Goal: Check status: Verify the current state of an ongoing process or item

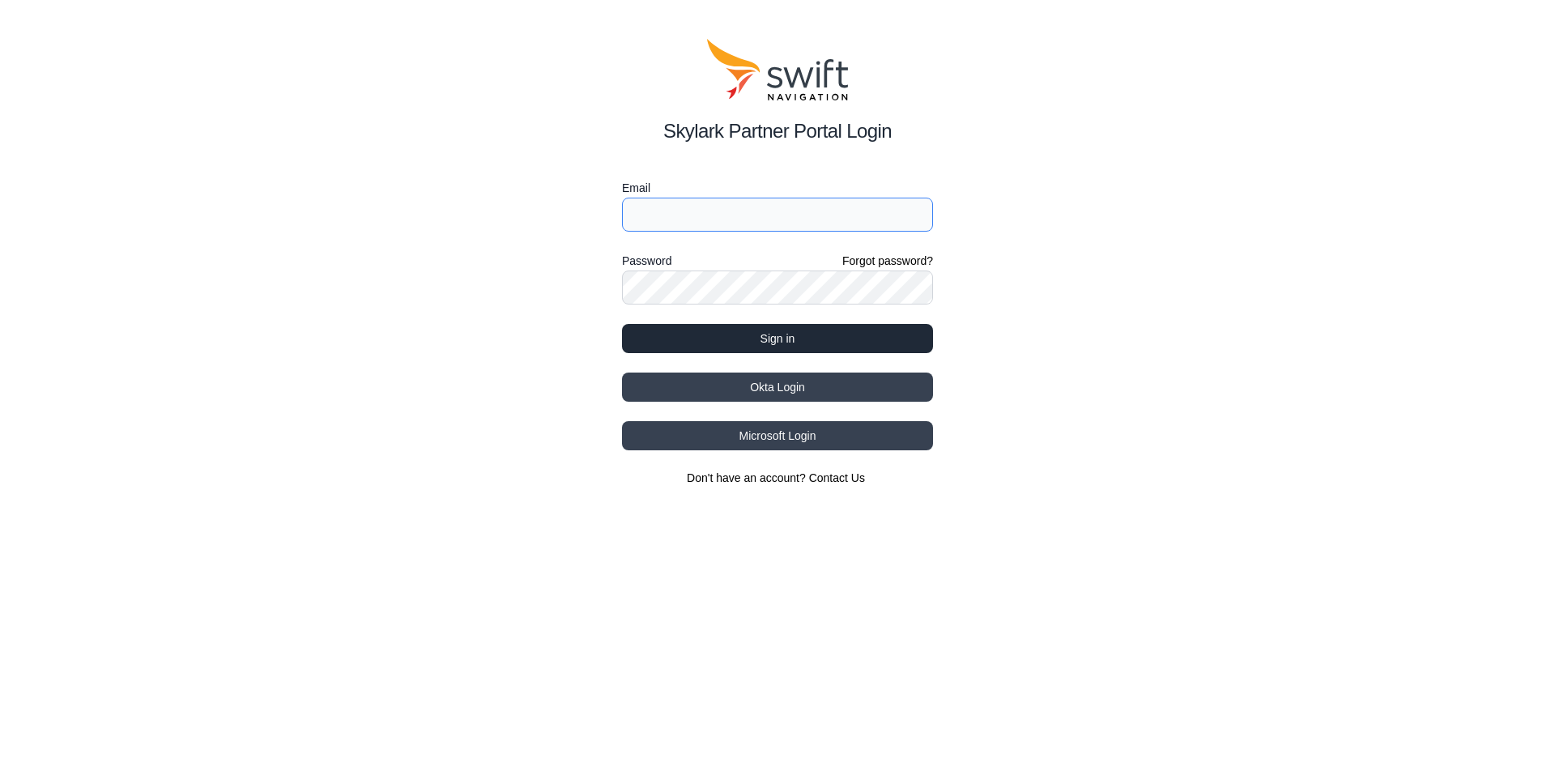
type input "[PERSON_NAME][EMAIL_ADDRESS][DOMAIN_NAME]"
click at [773, 339] on button "Sign in" at bounding box center [778, 339] width 311 height 29
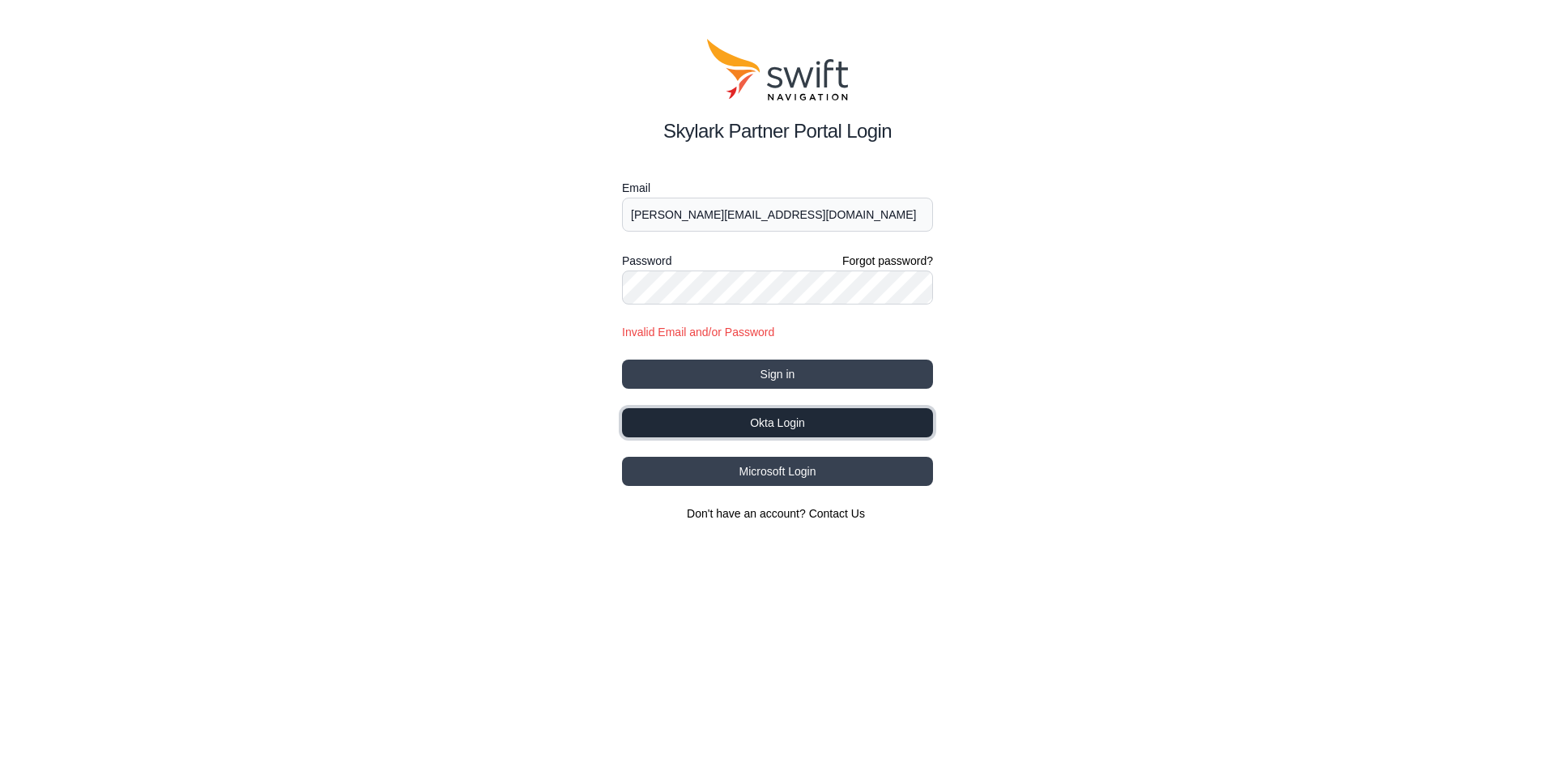
click at [787, 420] on button "Okta Login" at bounding box center [778, 422] width 311 height 29
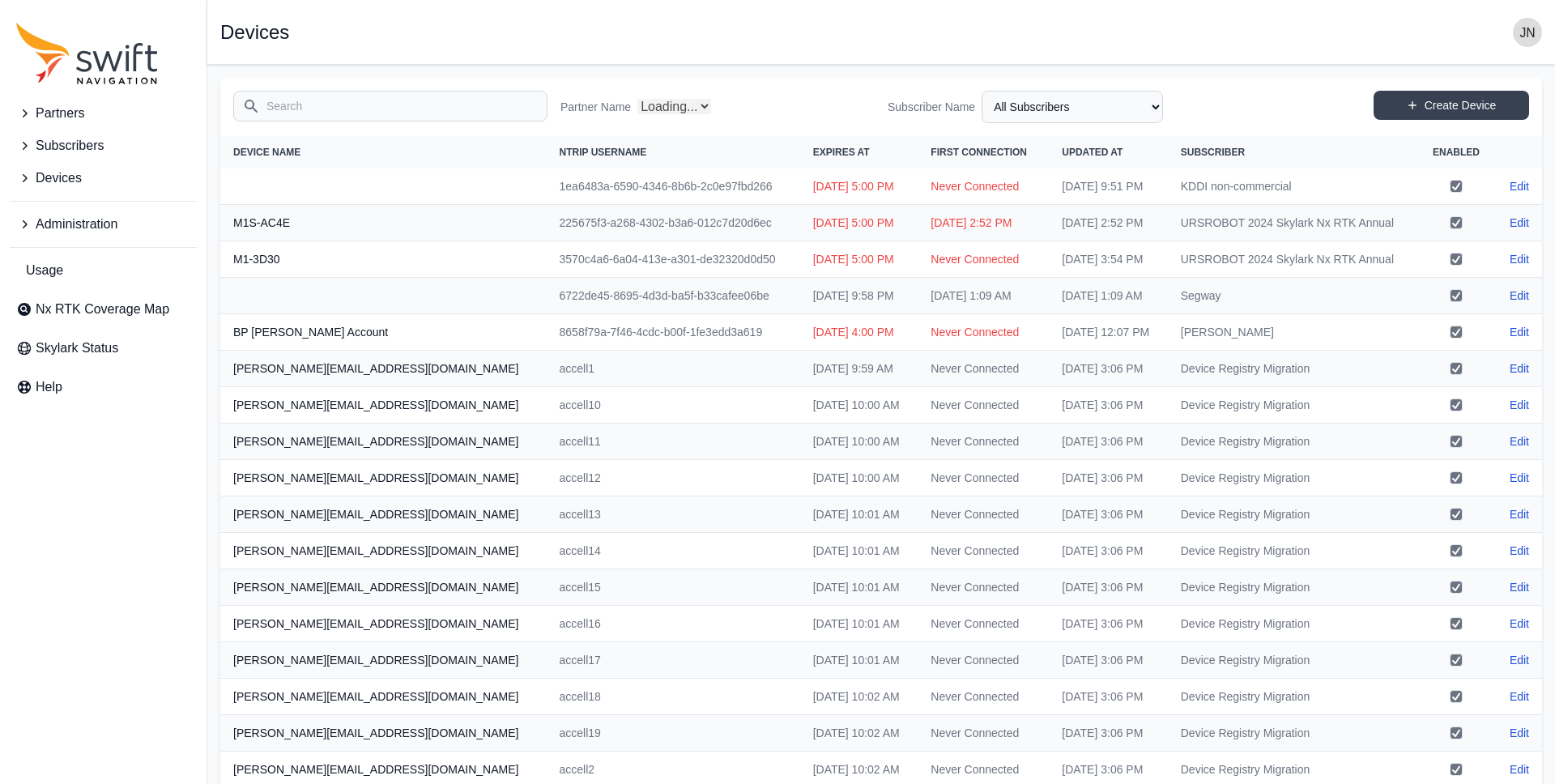
select select "Partner Name"
click at [62, 115] on span "Partners" at bounding box center [60, 113] width 48 height 19
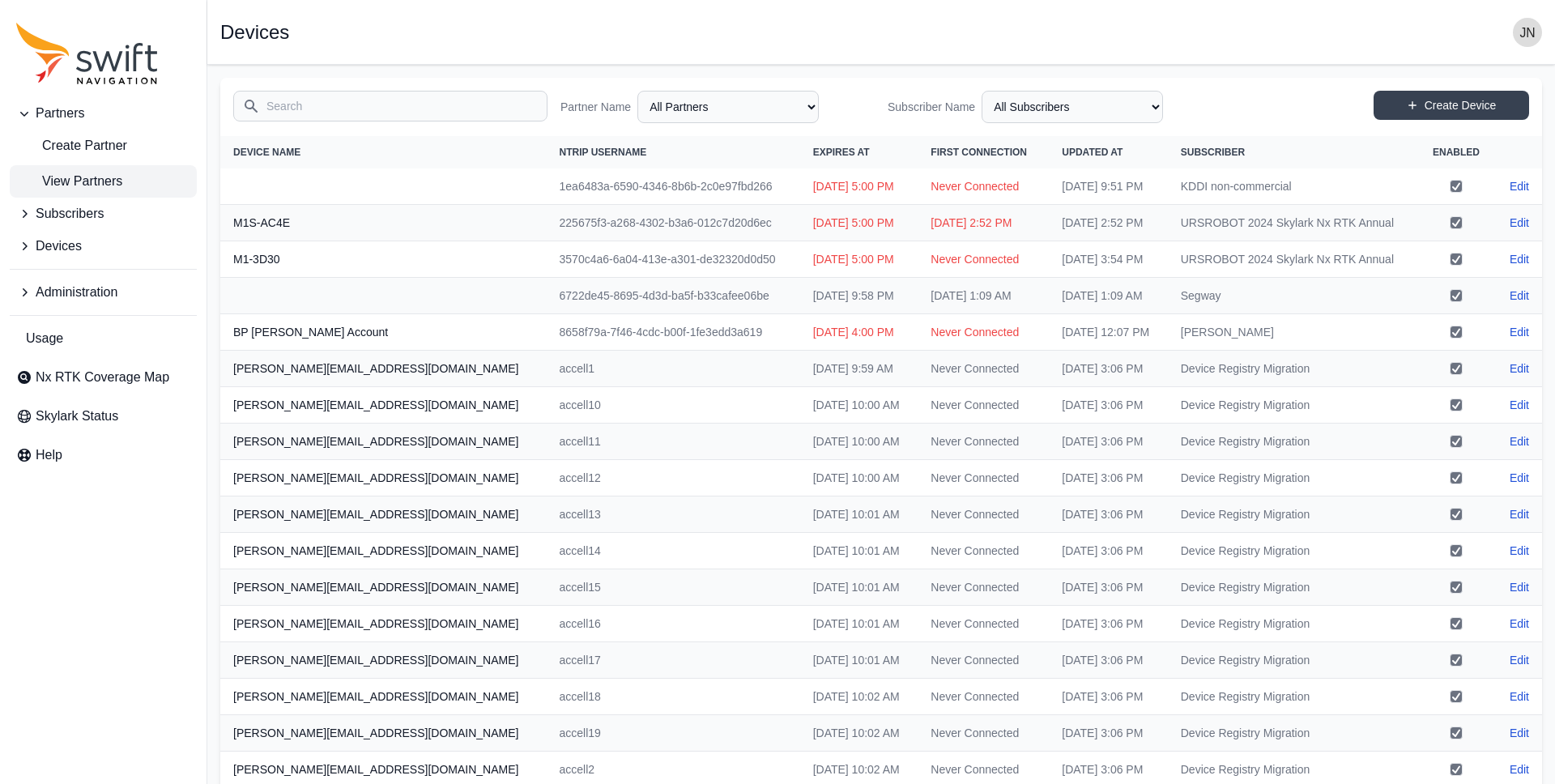
click at [95, 185] on span "View Partners" at bounding box center [69, 181] width 106 height 19
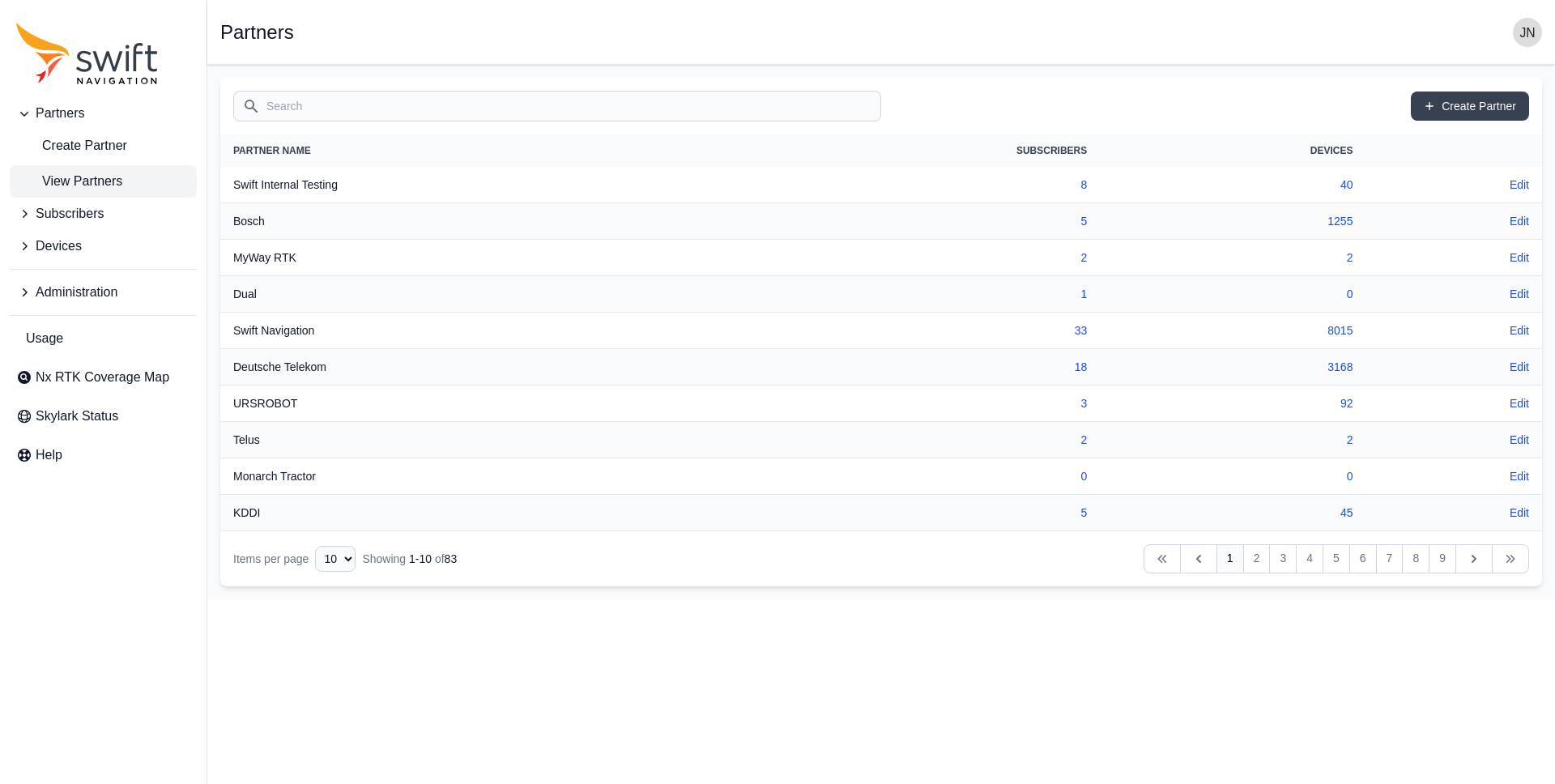
click at [58, 114] on span "Partners" at bounding box center [60, 113] width 48 height 19
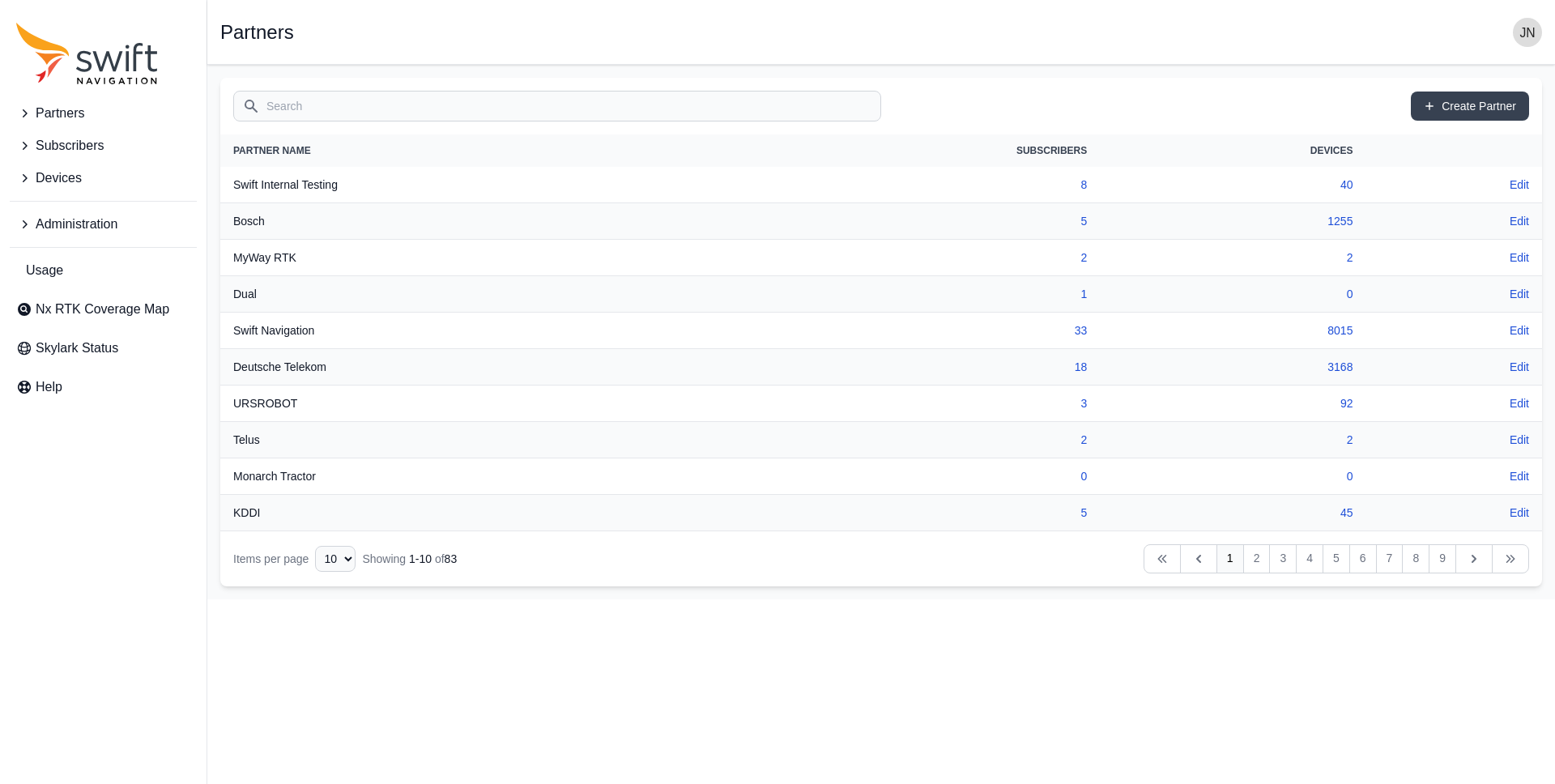
click at [74, 145] on span "Subscribers" at bounding box center [69, 145] width 68 height 19
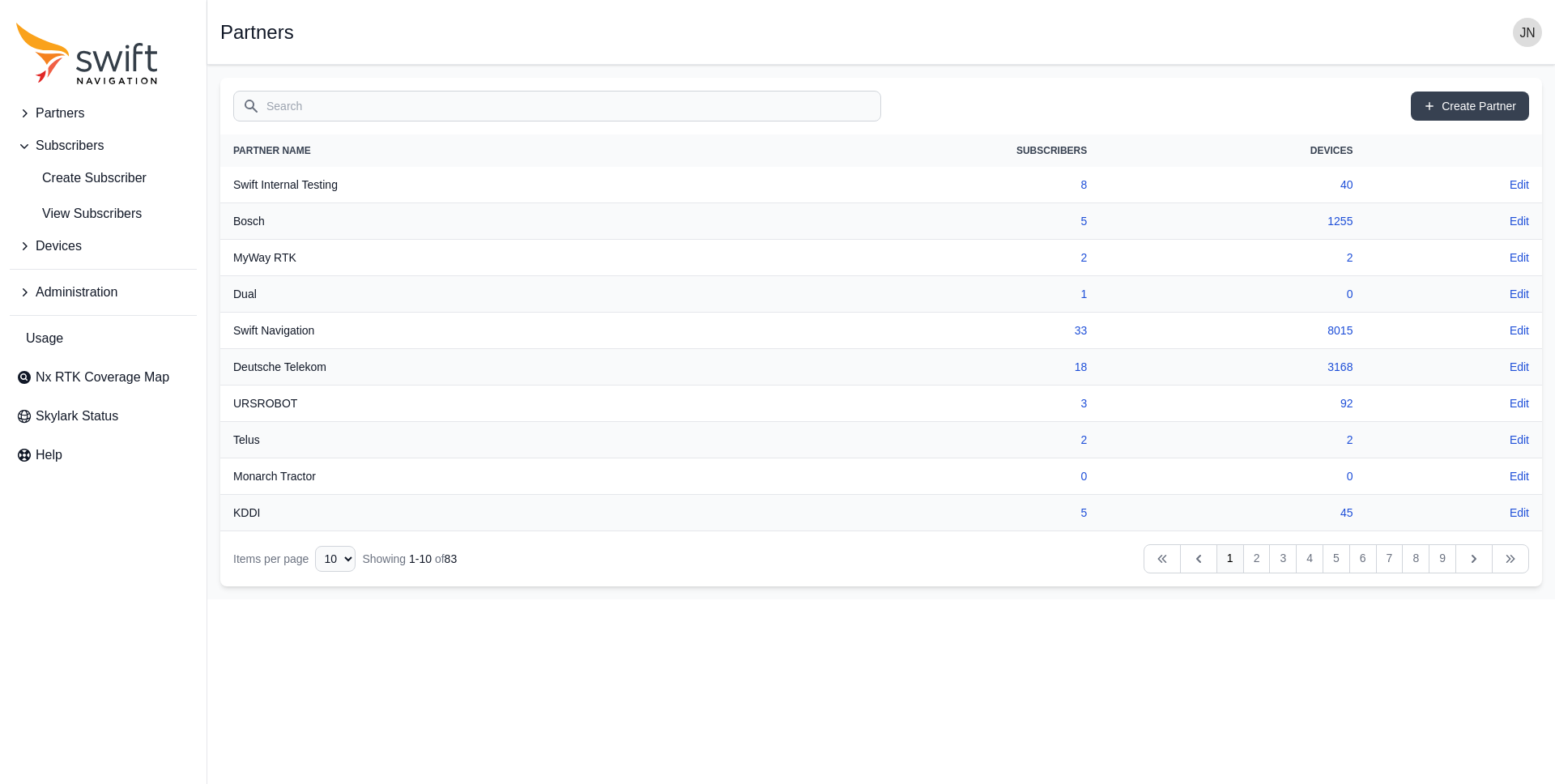
click at [54, 104] on span "Partners" at bounding box center [60, 113] width 48 height 19
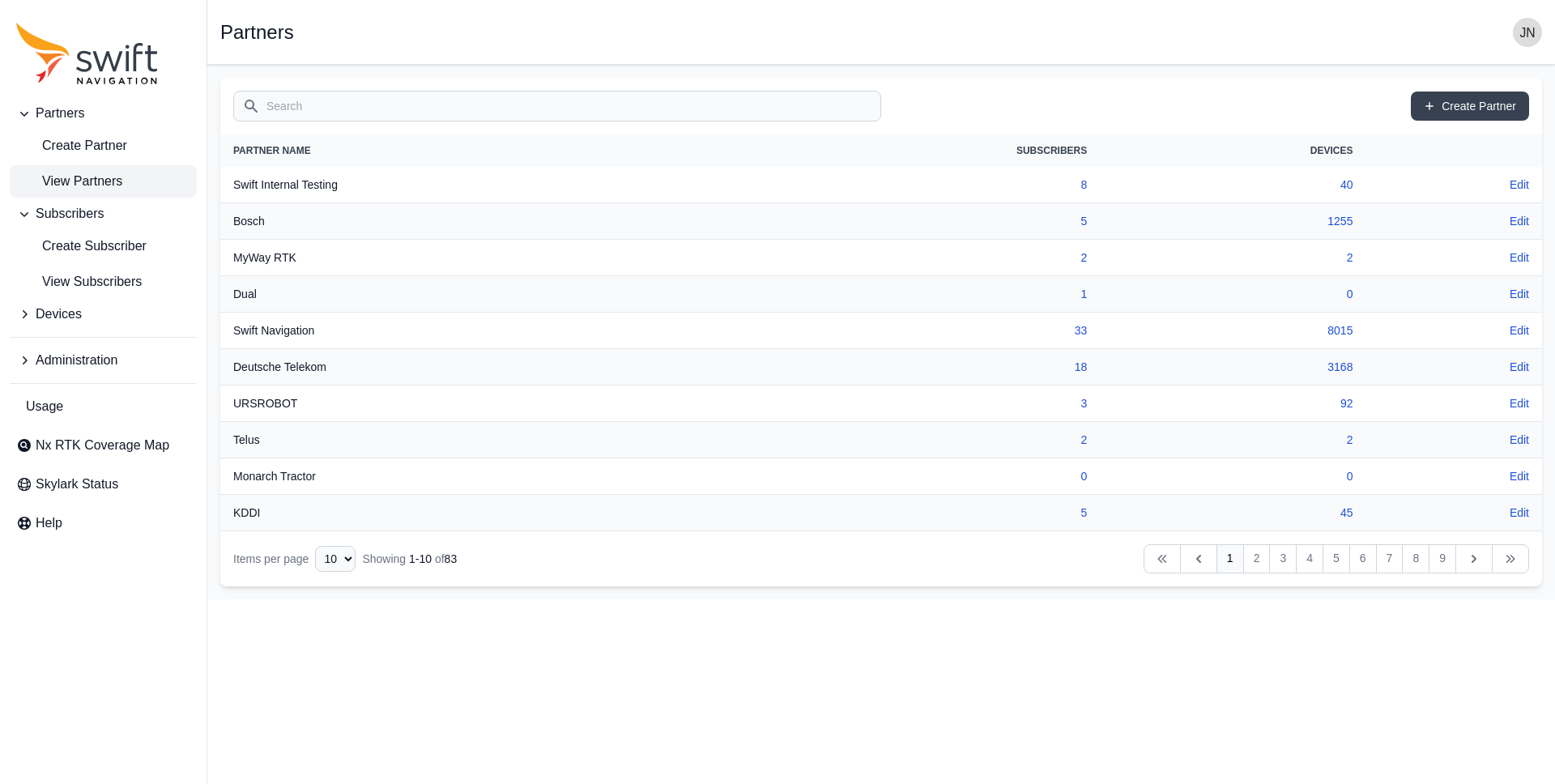
click at [75, 217] on span "Subscribers" at bounding box center [69, 213] width 68 height 19
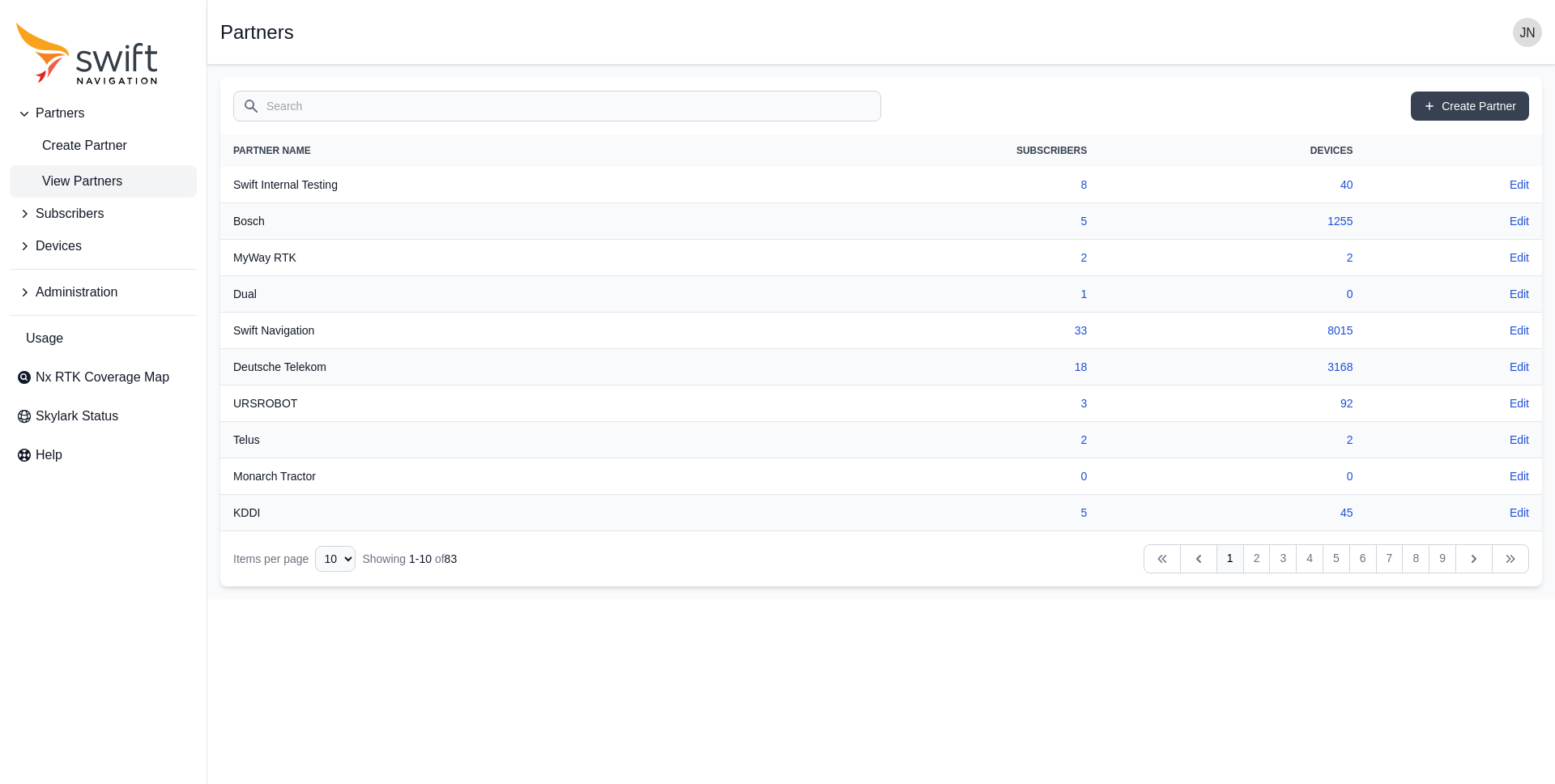
click at [67, 216] on span "Subscribers" at bounding box center [69, 213] width 68 height 19
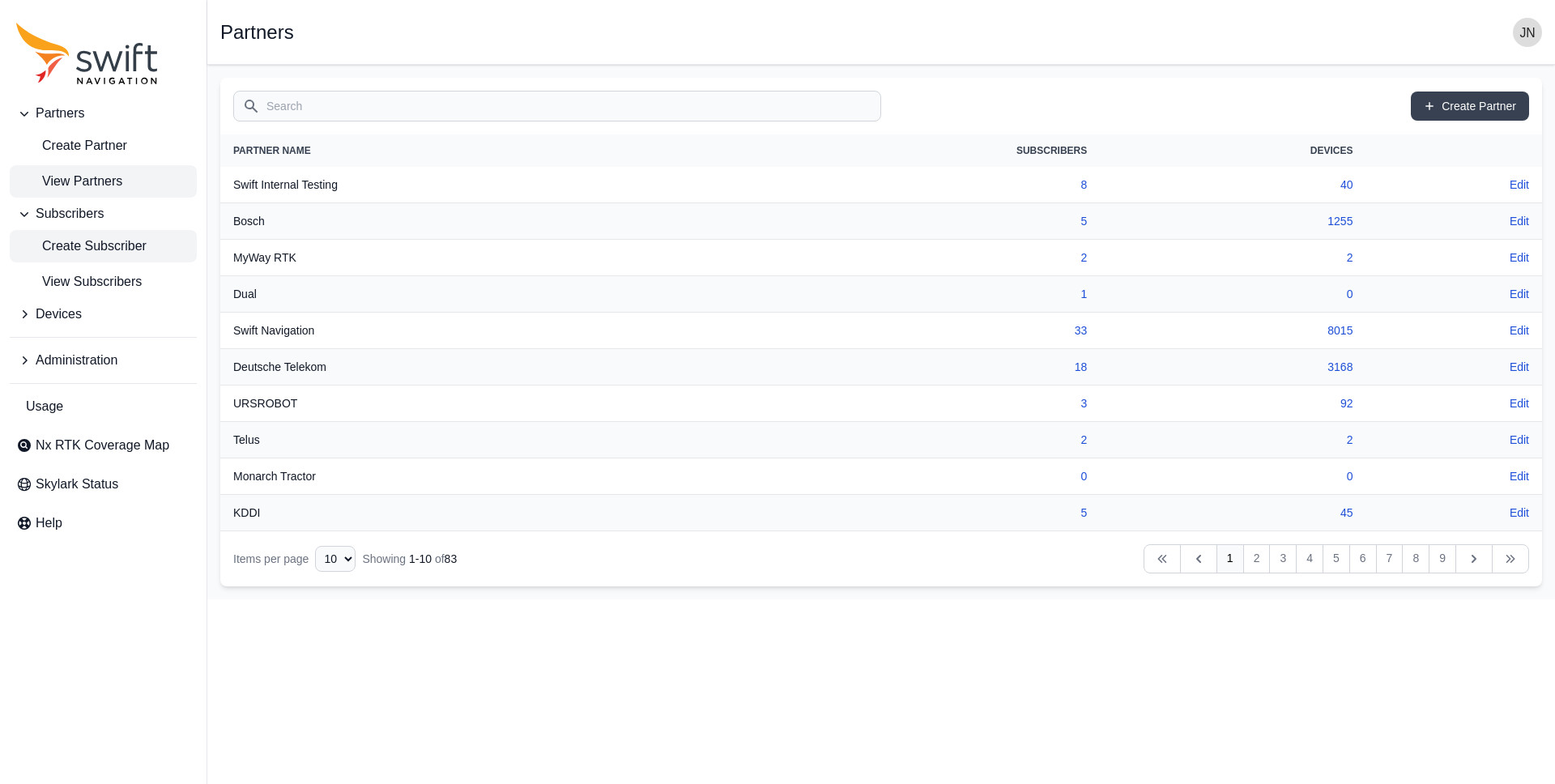
click at [103, 247] on span "Create Subscriber" at bounding box center [81, 246] width 130 height 19
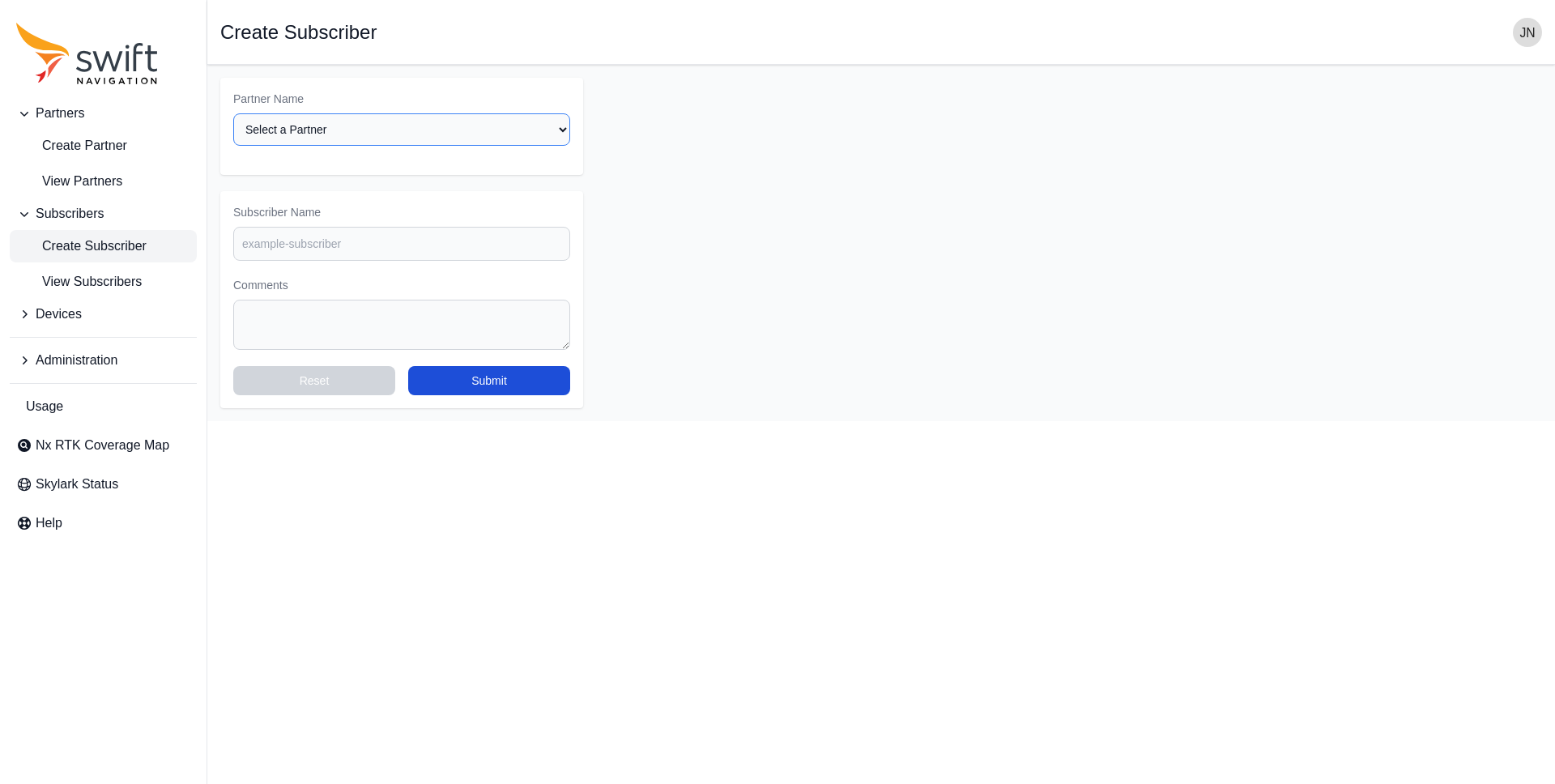
click at [380, 130] on select "Select a Partner AlpsAlpine Asensing Bad Elf Bench Mark Equipment & Supplies In…" at bounding box center [401, 130] width 337 height 33
click at [98, 286] on span "View Subscribers" at bounding box center [79, 282] width 125 height 19
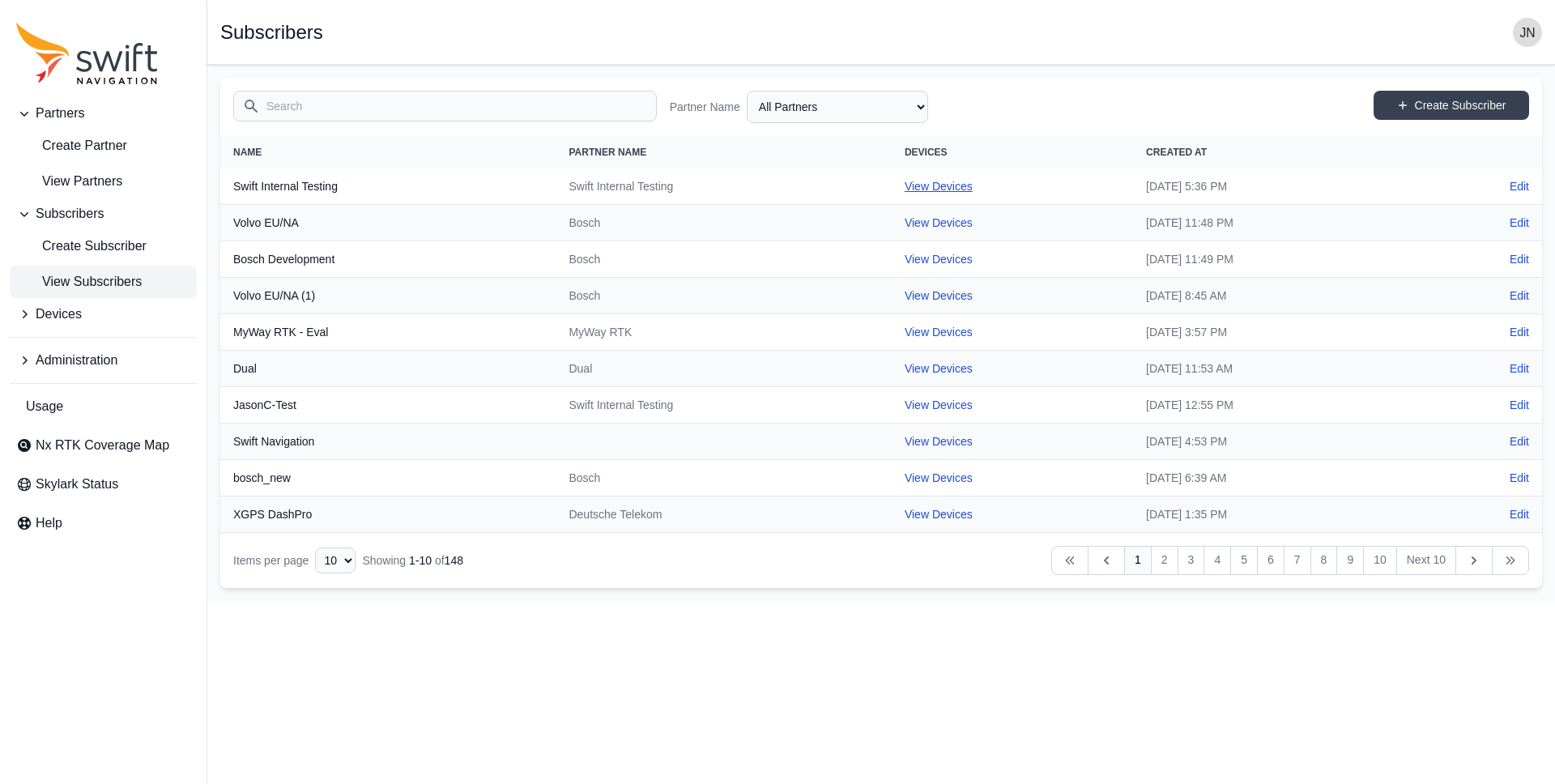
click at [905, 189] on link "View Devices" at bounding box center [938, 186] width 68 height 13
select select "cff9f67e-510b-4c0e-aff8-939dc142d620"
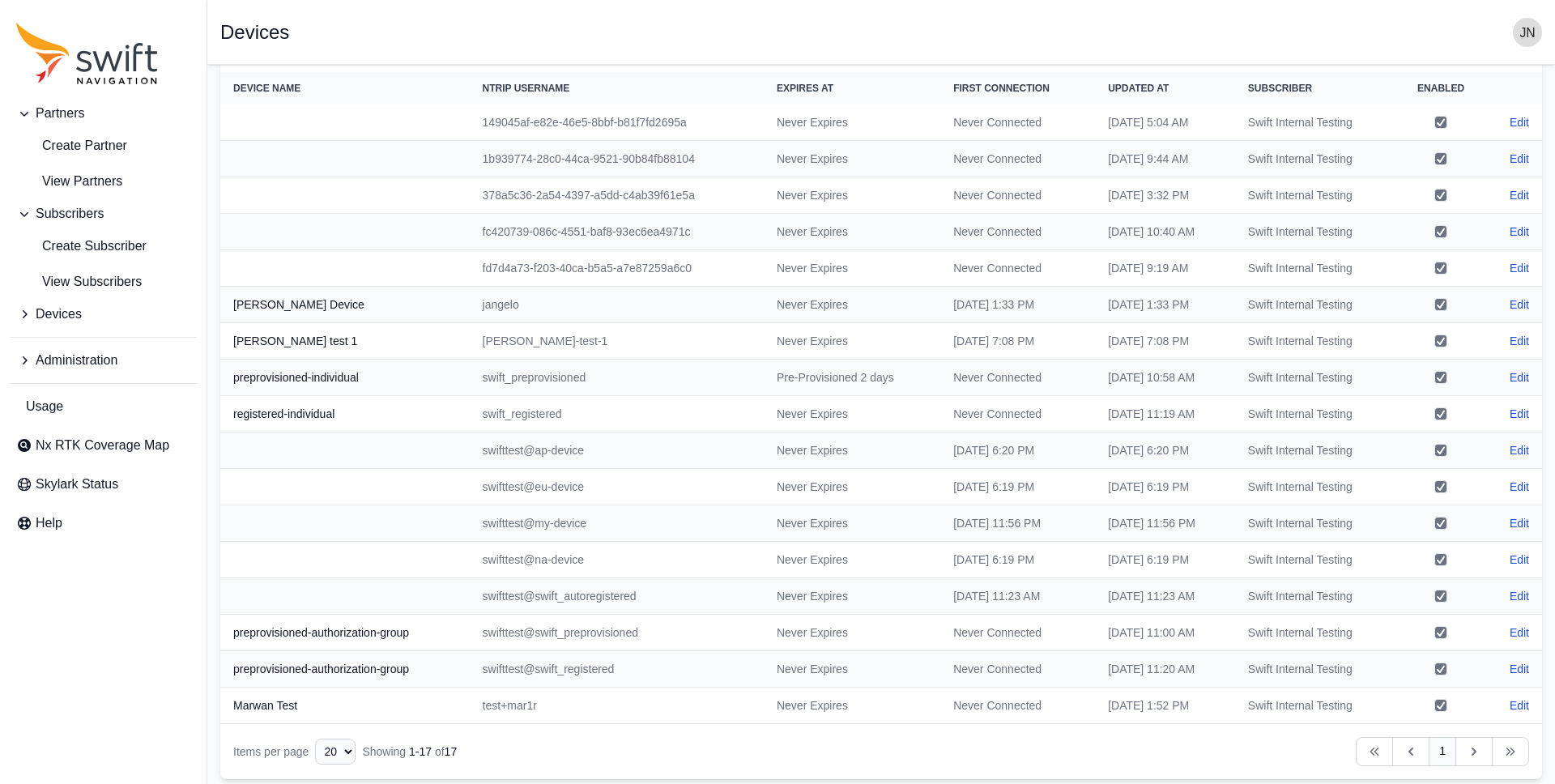
scroll to position [71, 0]
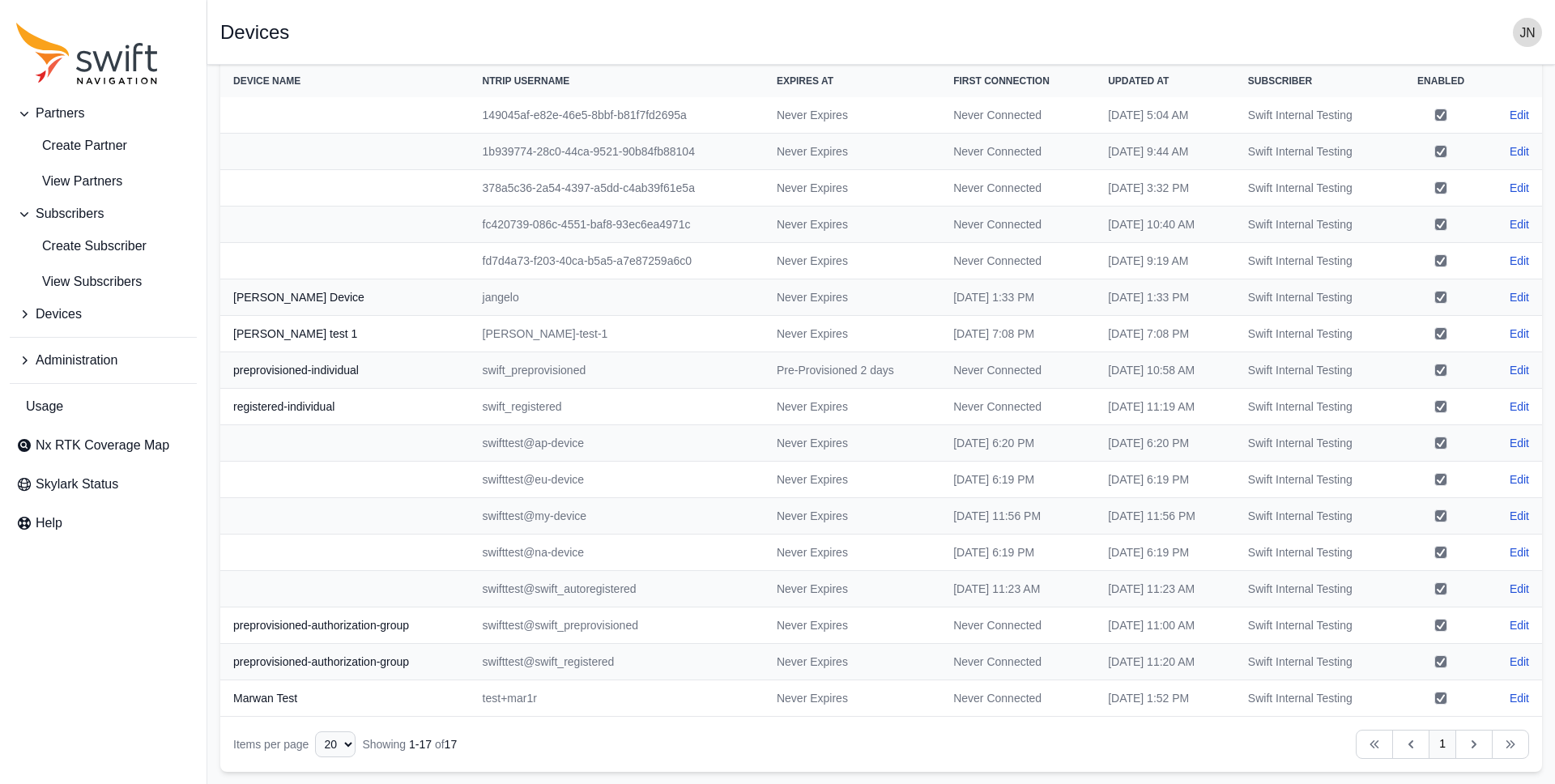
click at [58, 315] on span "Devices" at bounding box center [59, 313] width 46 height 19
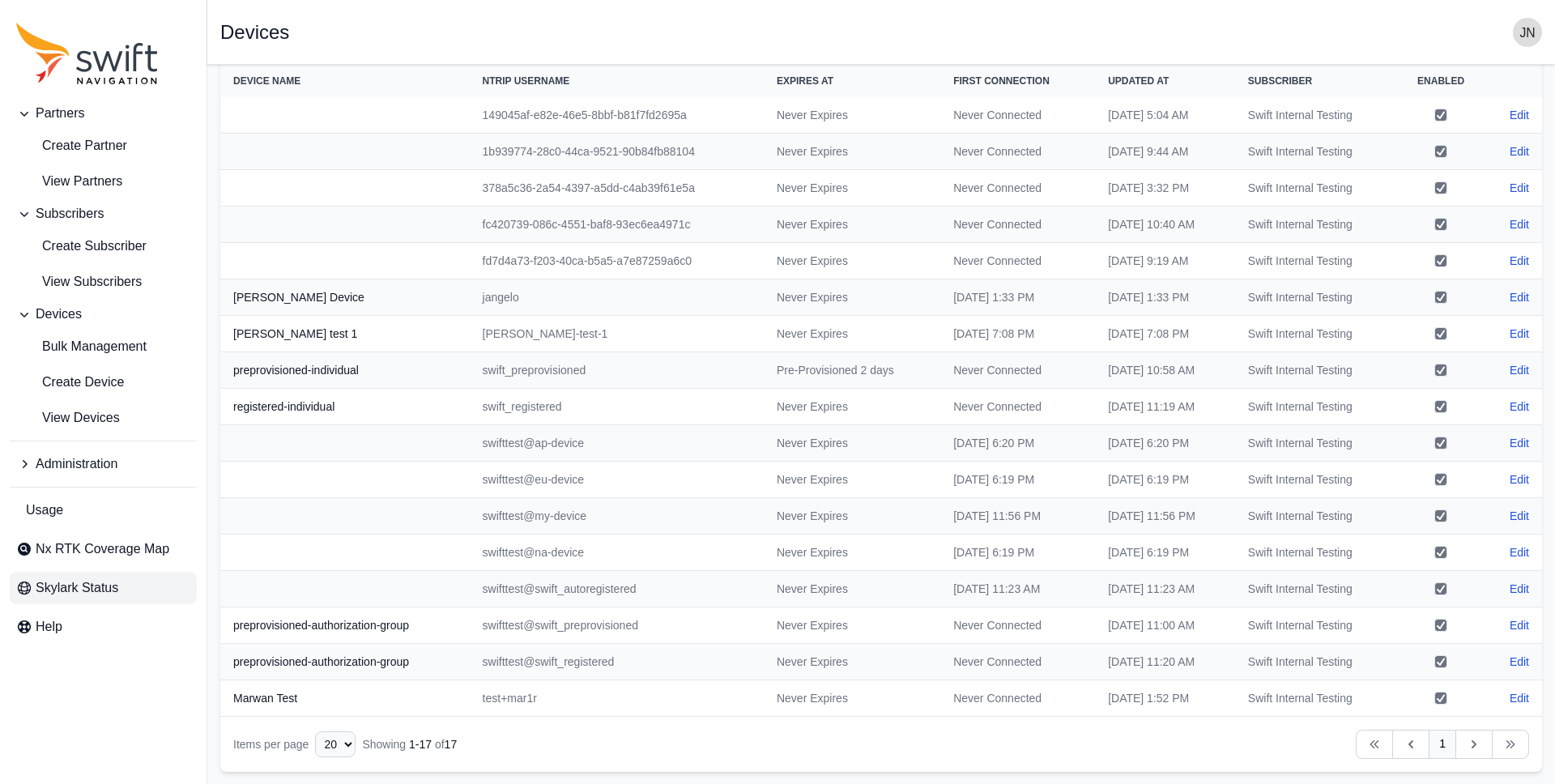
click at [64, 588] on span "Skylark Status" at bounding box center [77, 588] width 83 height 19
